Goal: Navigation & Orientation: Find specific page/section

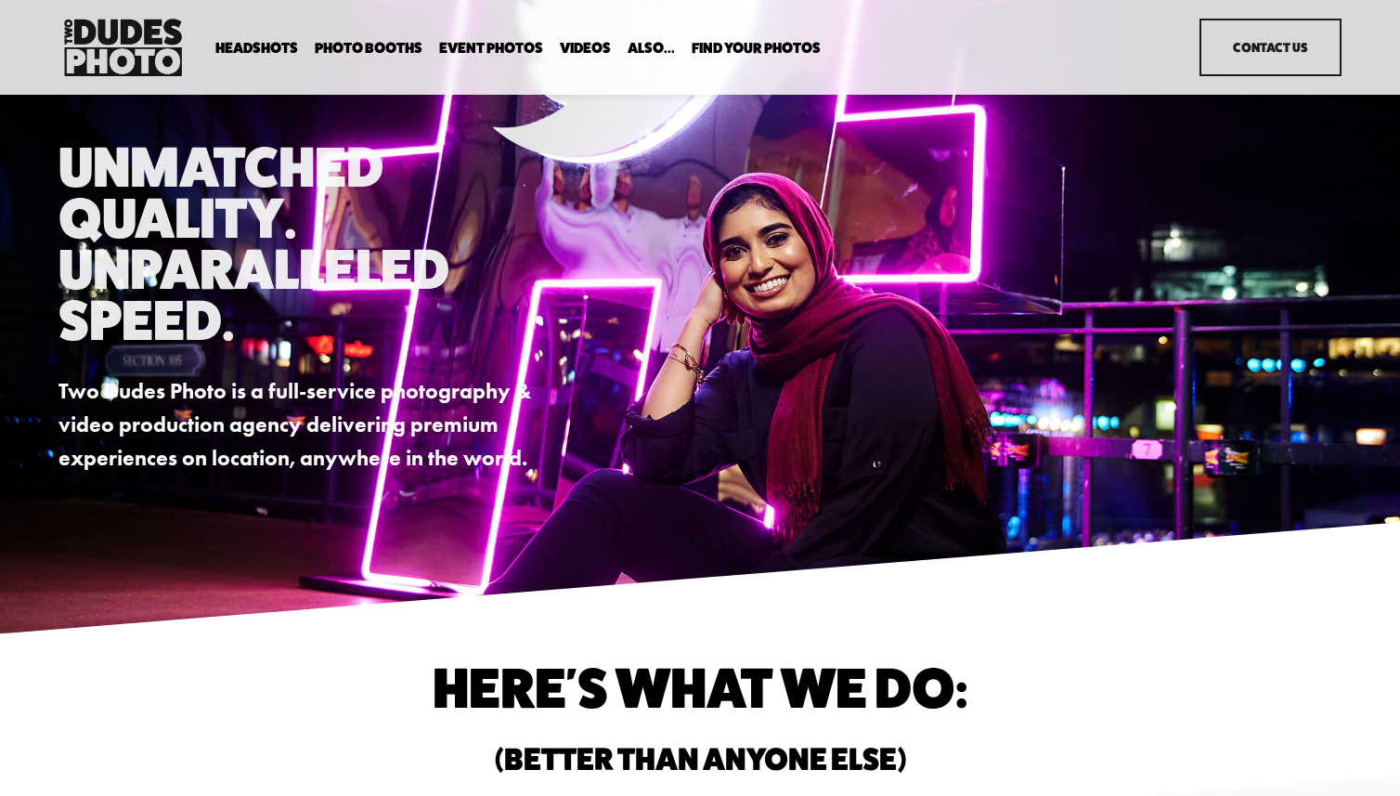
click at [577, 49] on link "Videos" at bounding box center [585, 48] width 51 height 18
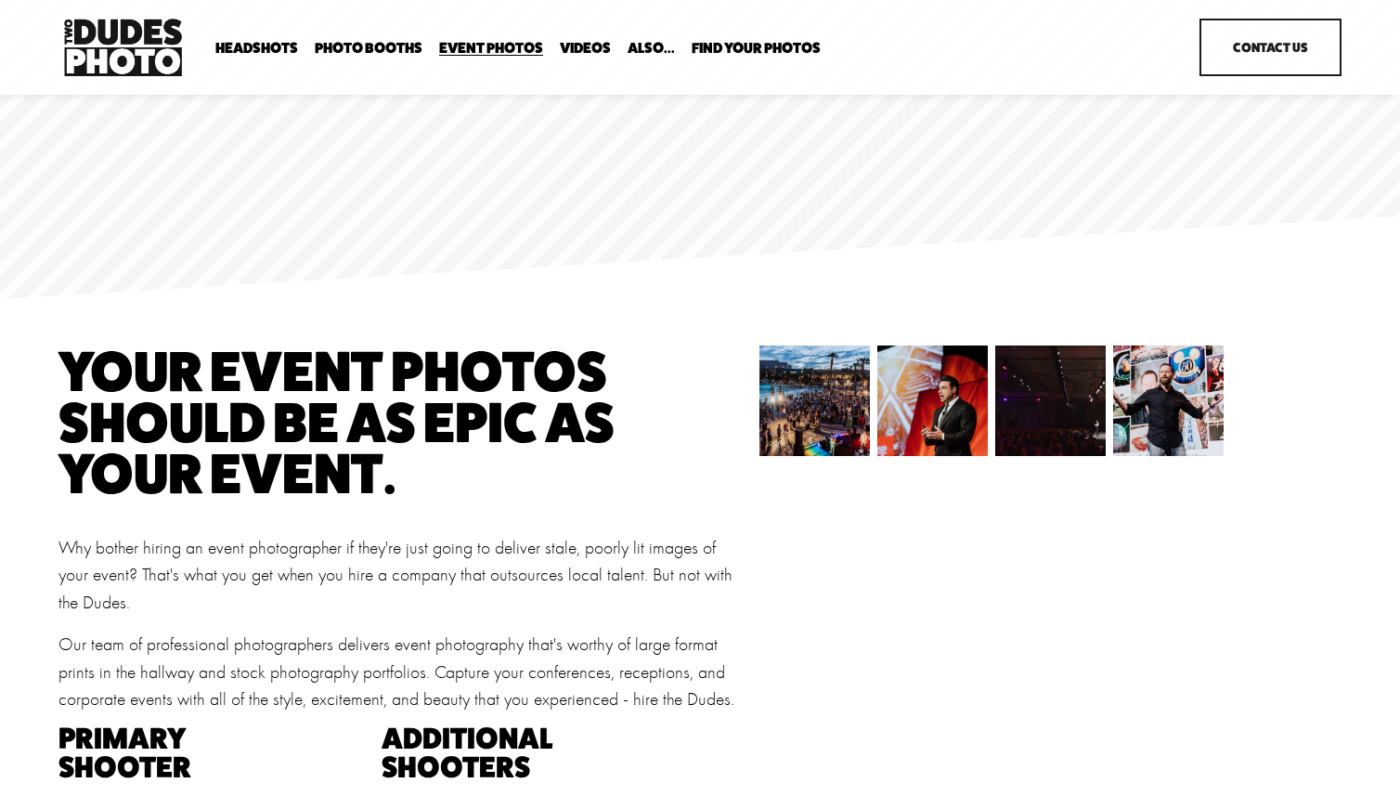
click at [536, 52] on link "Event Photos" at bounding box center [491, 48] width 104 height 18
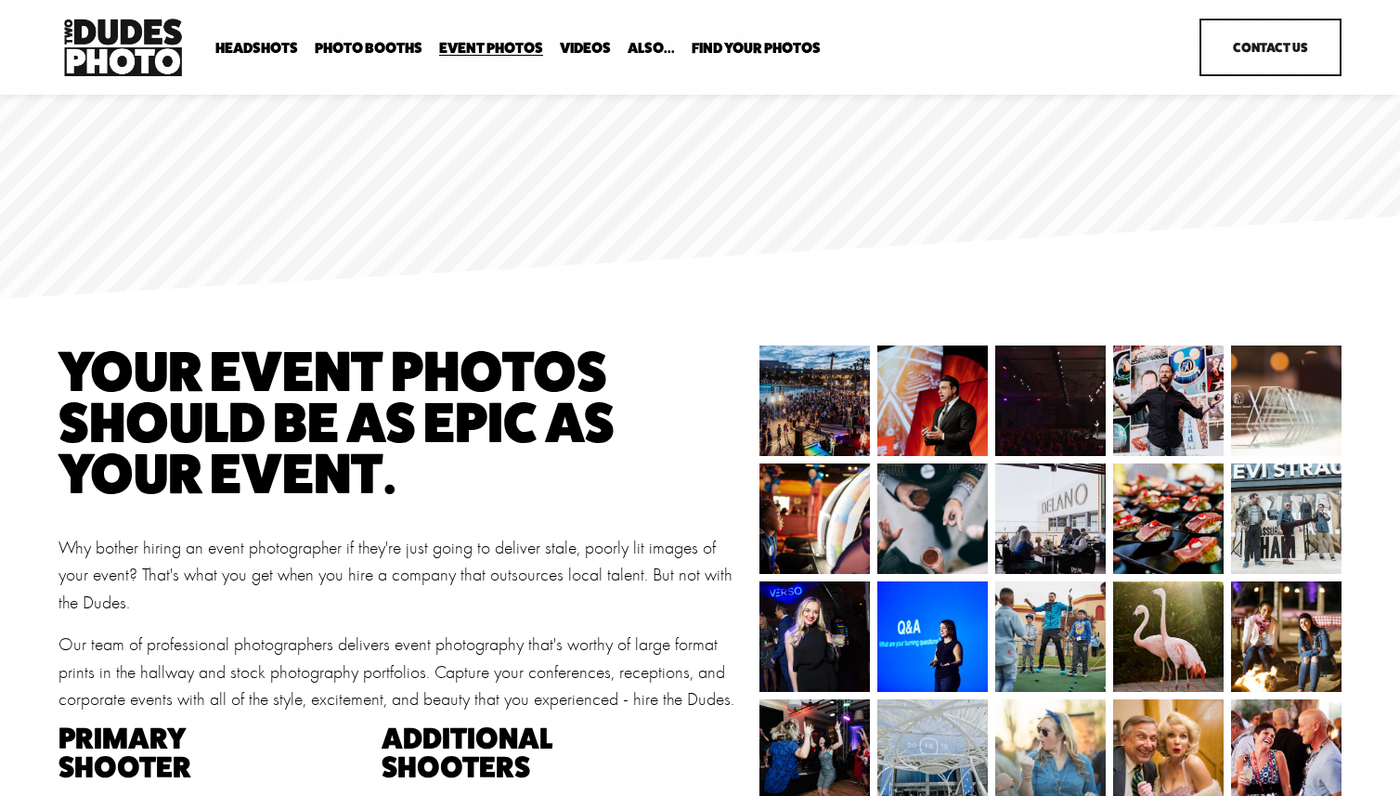
click at [571, 56] on link "Videos" at bounding box center [585, 48] width 51 height 18
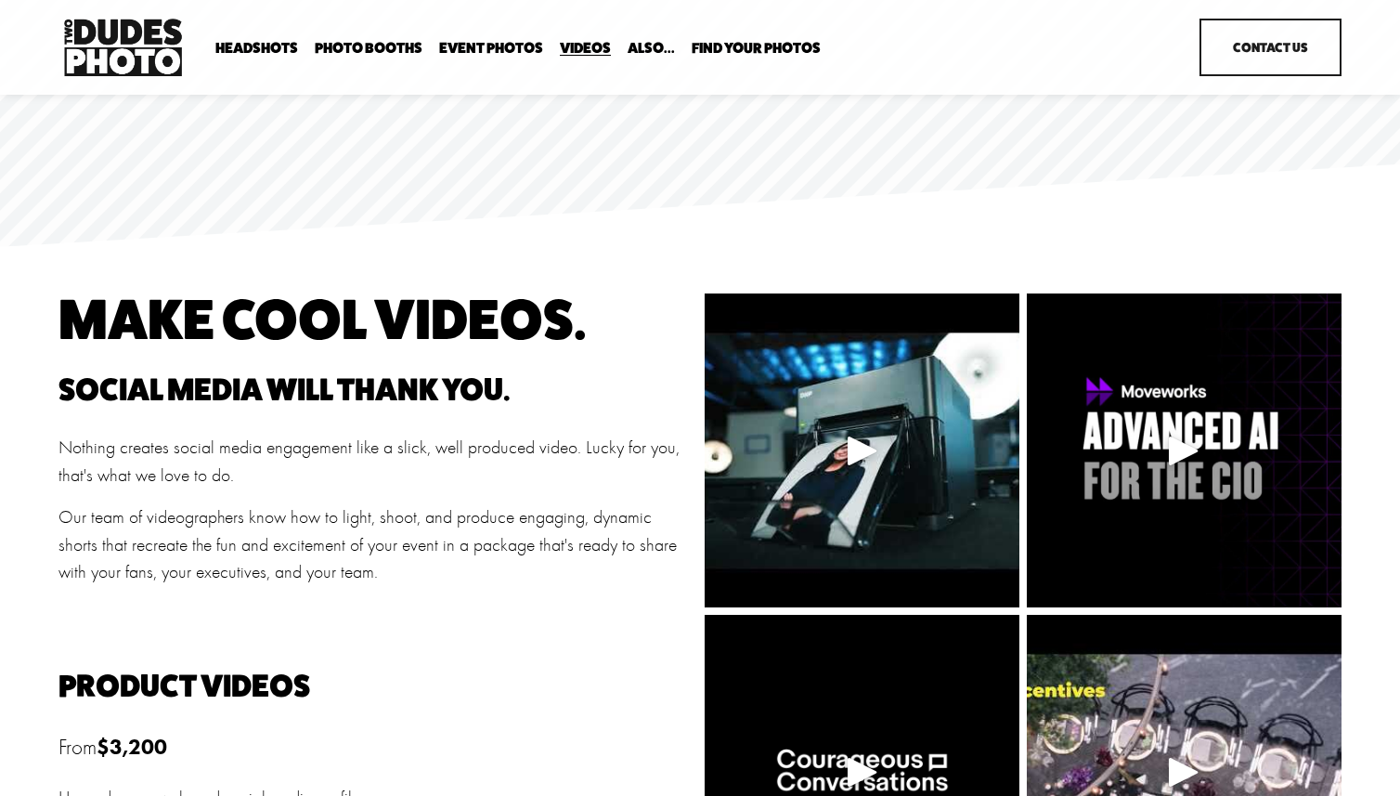
scroll to position [41, 0]
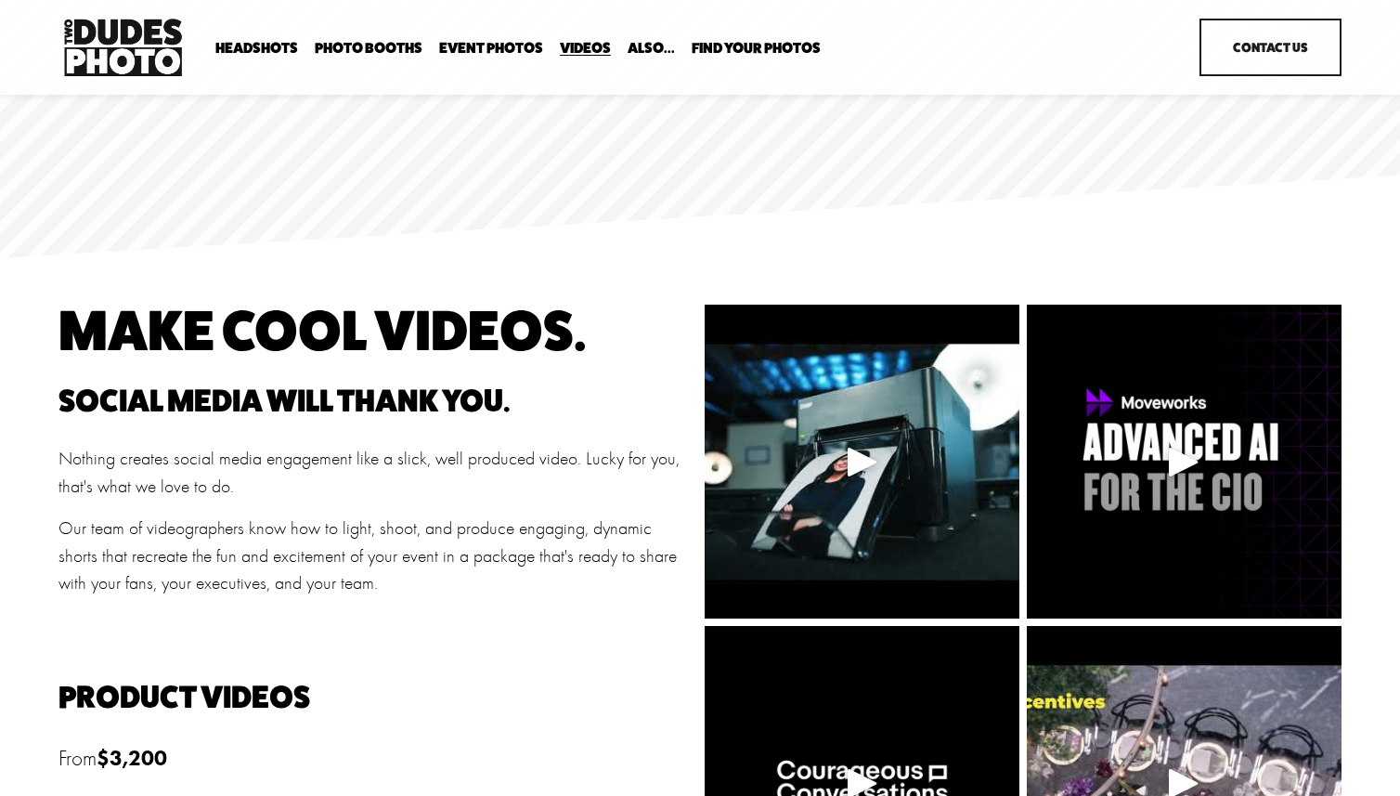
click at [486, 50] on link "Event Photos" at bounding box center [491, 48] width 104 height 18
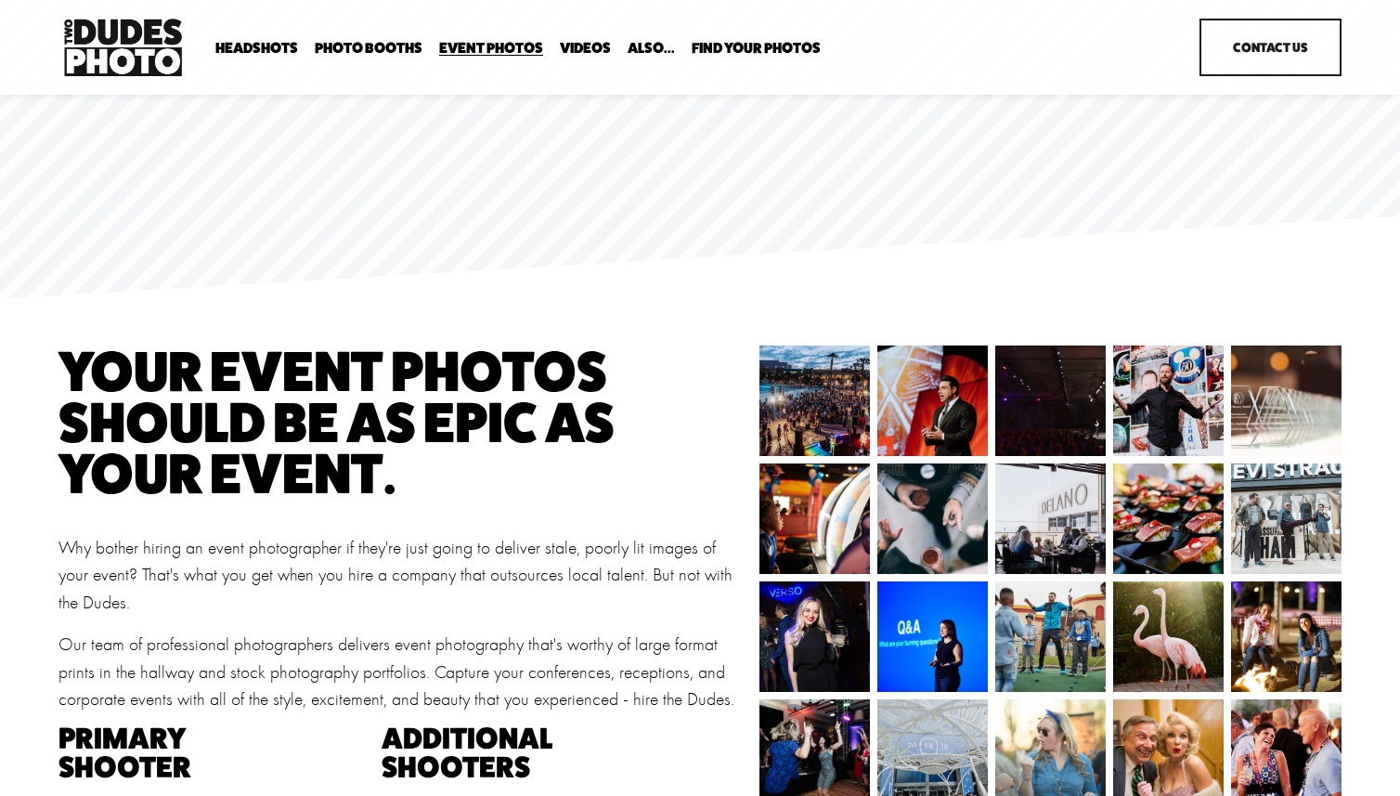
scroll to position [86, 0]
